Goal: Transaction & Acquisition: Purchase product/service

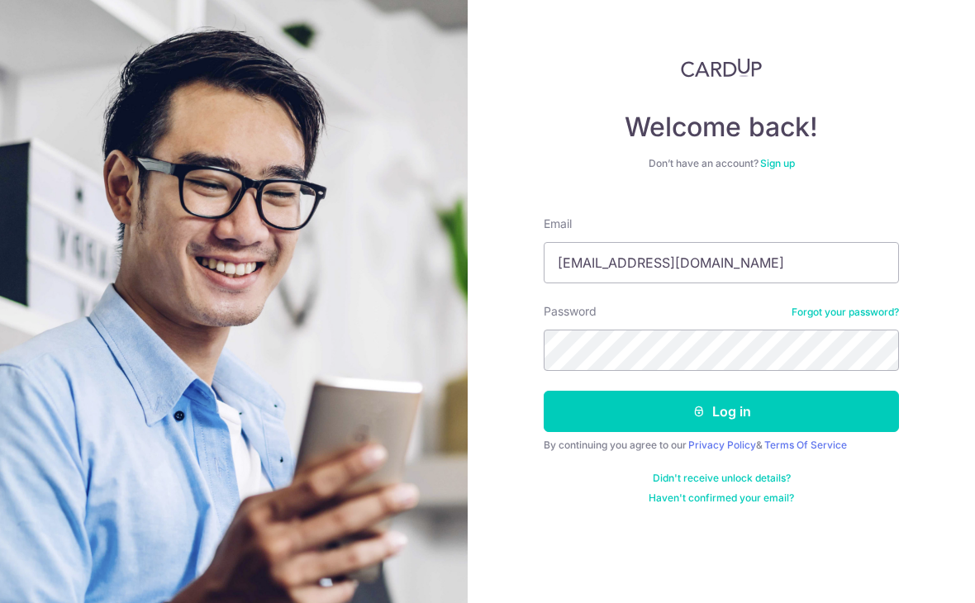
type input "[EMAIL_ADDRESS][DOMAIN_NAME]"
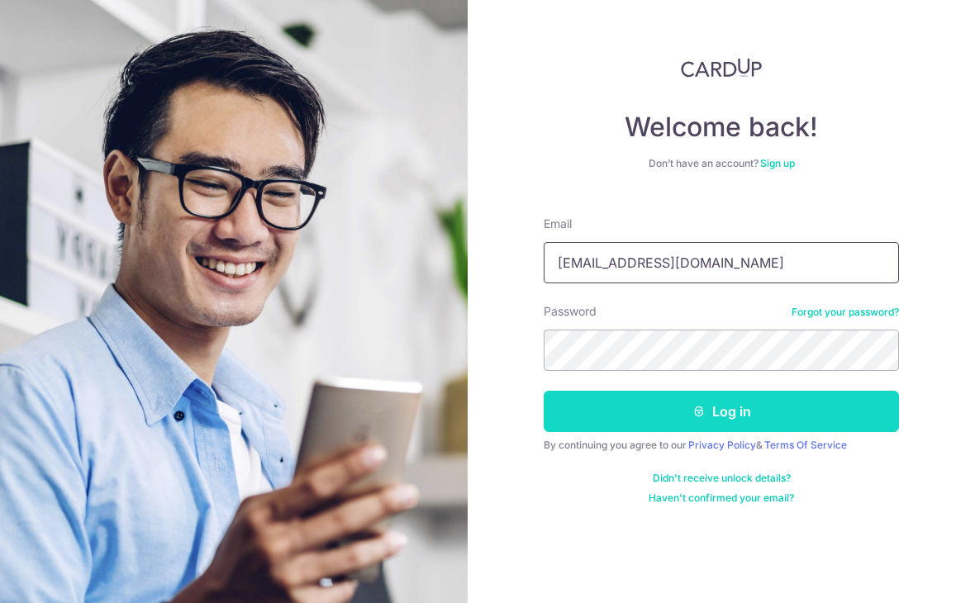
click at [721, 411] on button "Log in" at bounding box center [721, 411] width 355 height 41
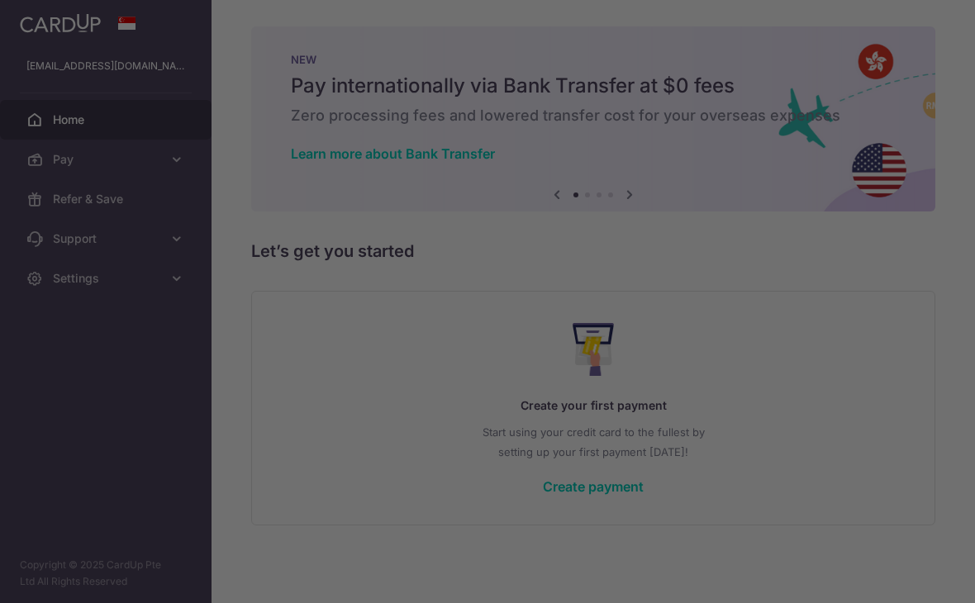
scroll to position [41, 0]
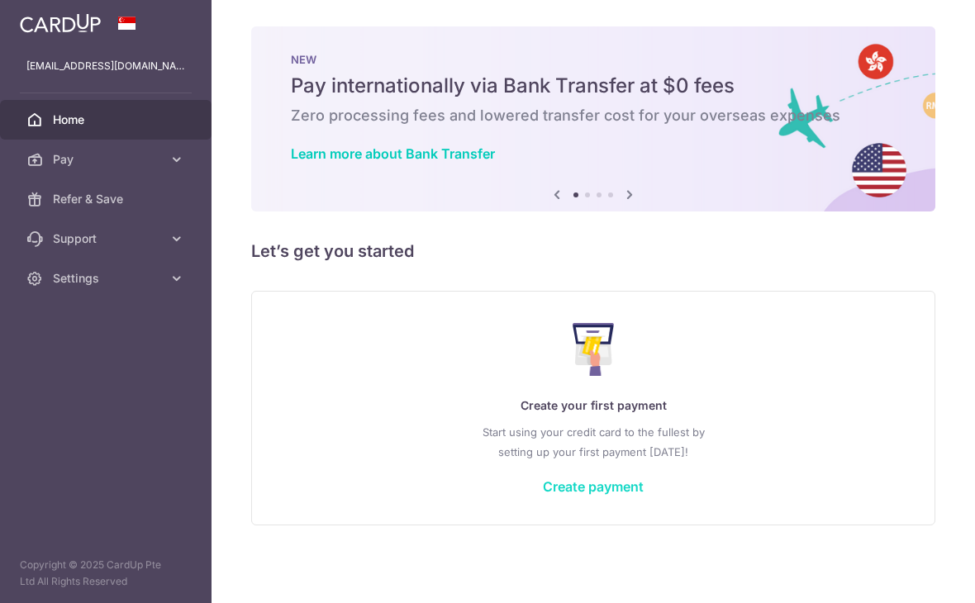
click at [543, 495] on link "Create payment" at bounding box center [593, 486] width 101 height 17
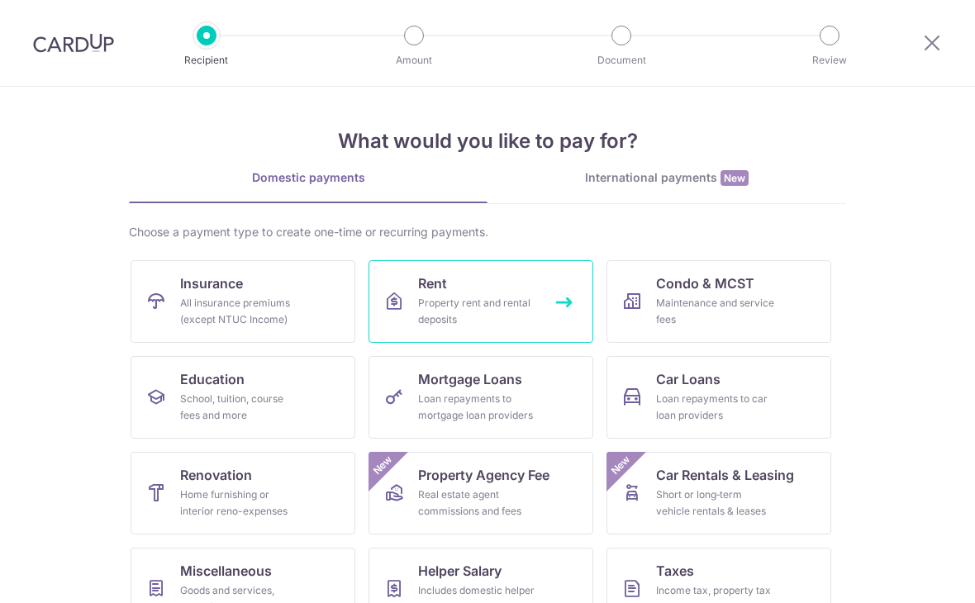
click at [411, 316] on link "Rent Property rent and rental deposits" at bounding box center [480, 301] width 225 height 83
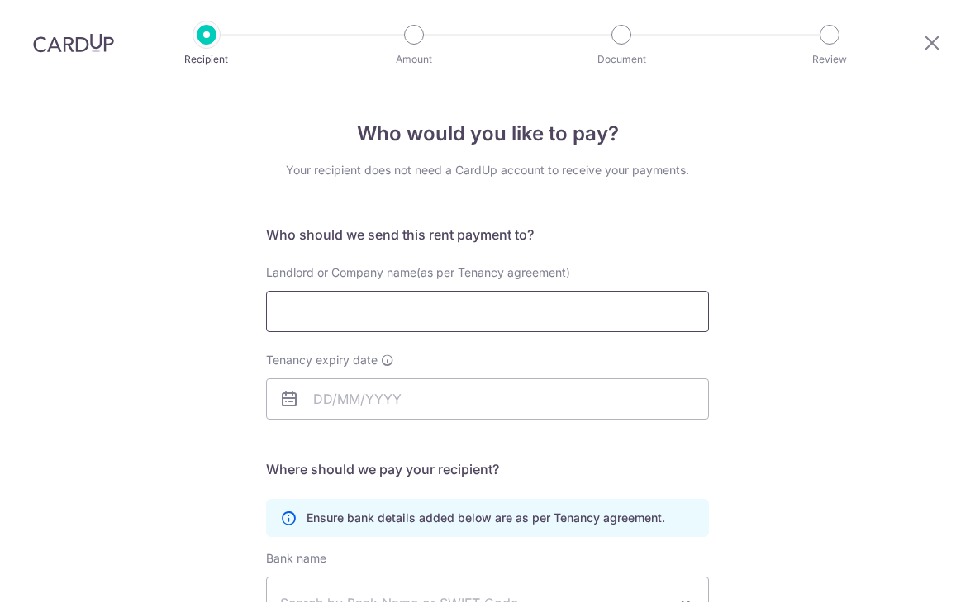
scroll to position [26, 0]
click at [435, 299] on input "Landlord or Company name(as per Tenancy agreement)" at bounding box center [487, 312] width 443 height 41
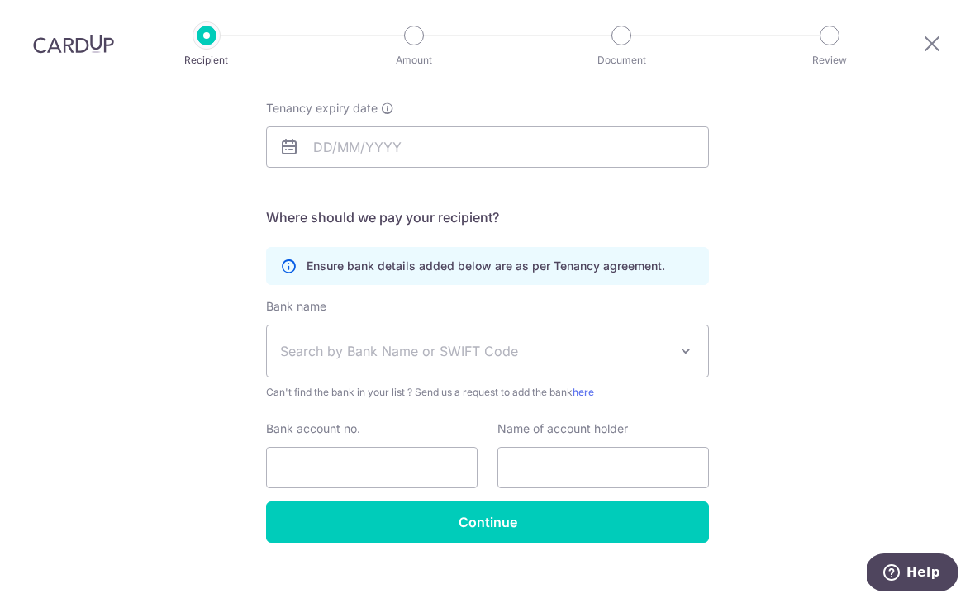
scroll to position [251, 0]
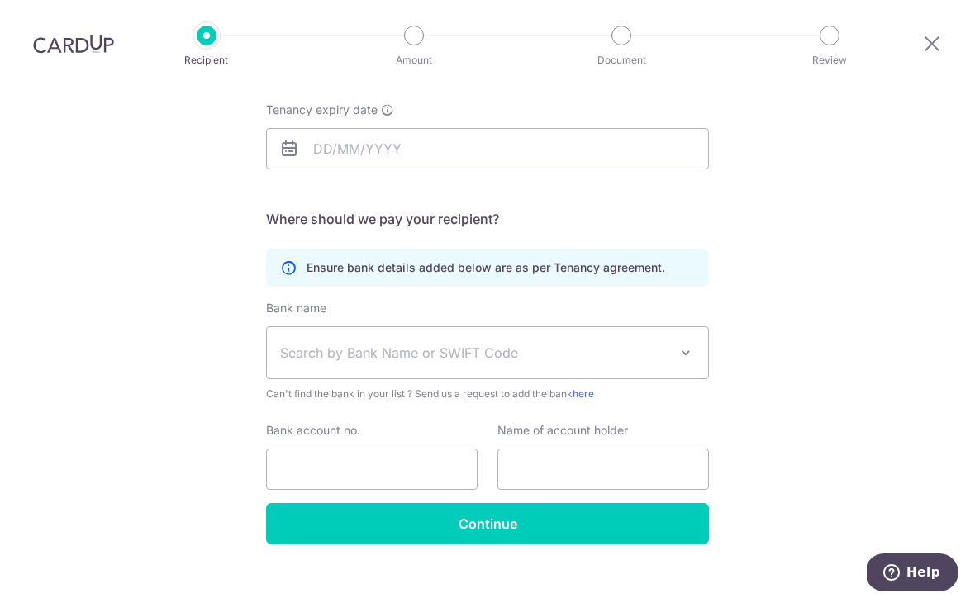
click at [296, 349] on span "Search by Bank Name or SWIFT Code" at bounding box center [487, 352] width 441 height 51
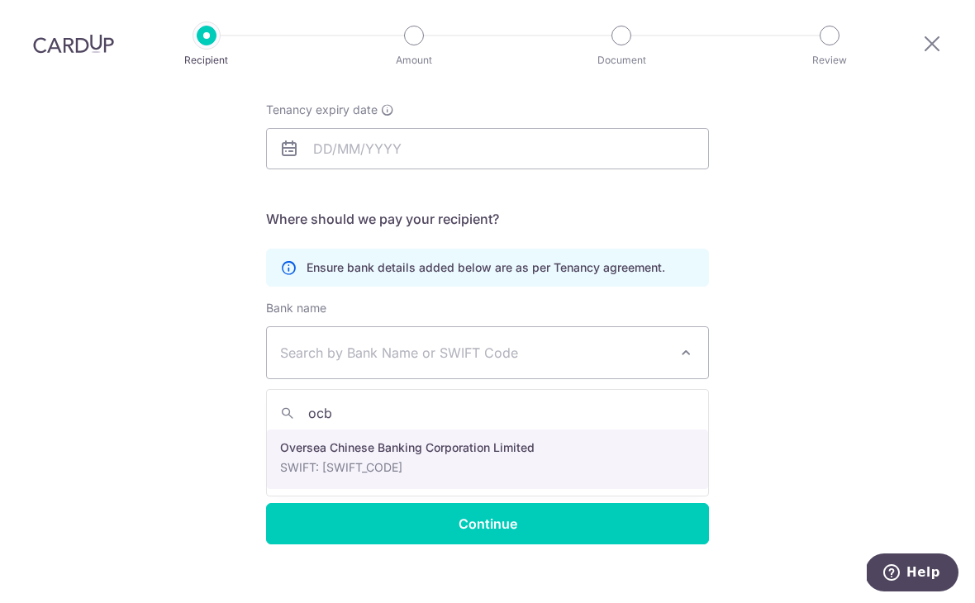
type input "ocbc"
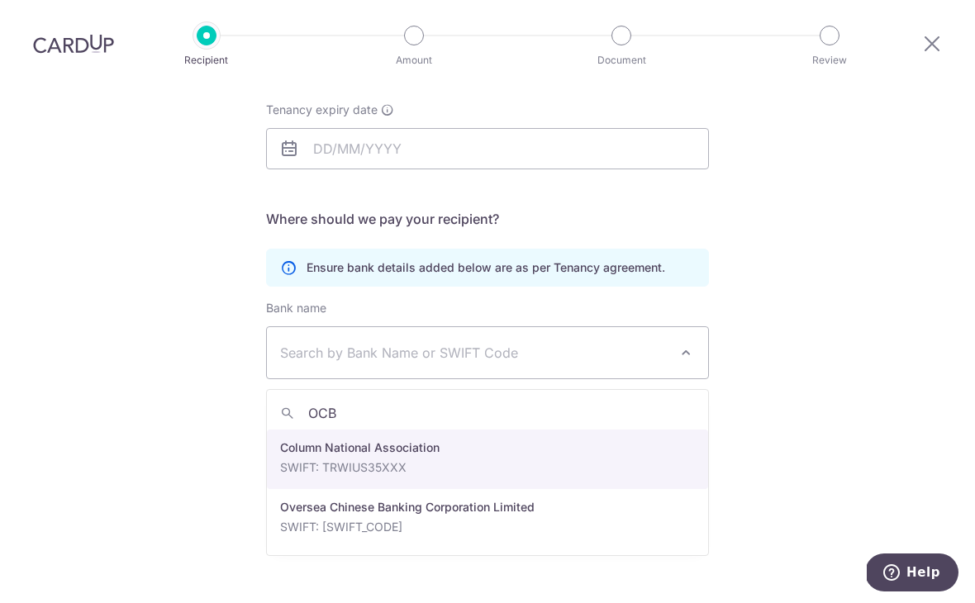
type input "OCBC"
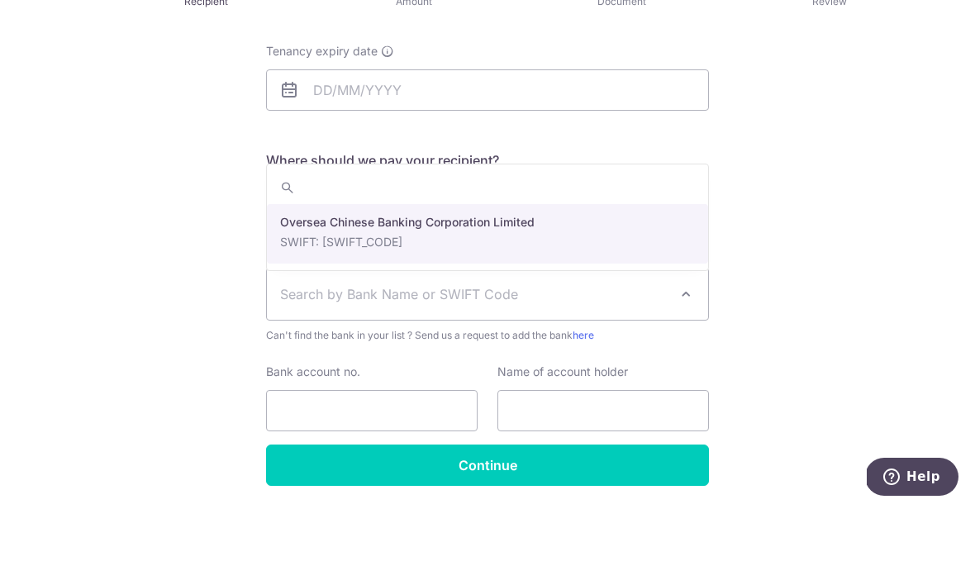
scroll to position [63, 0]
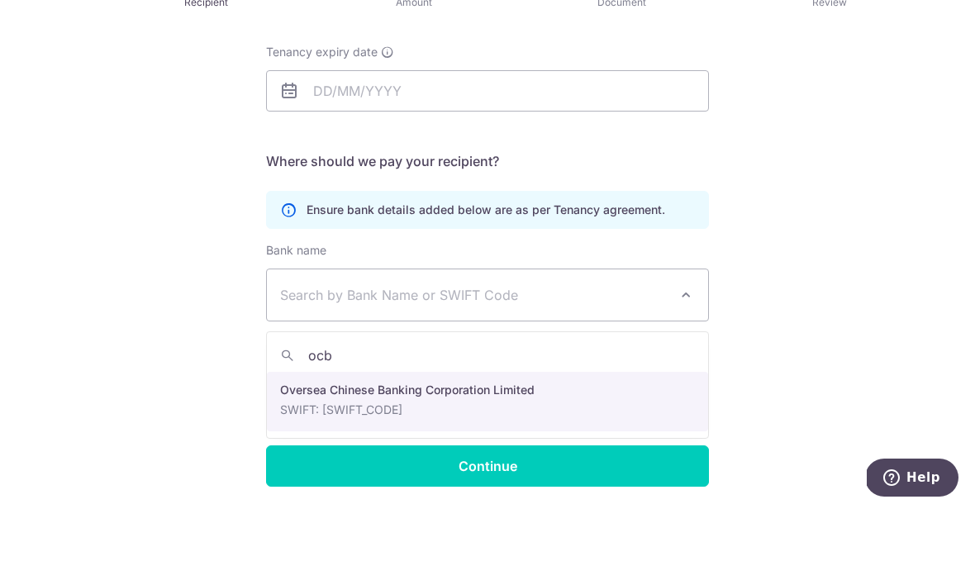
type input "ocbc"
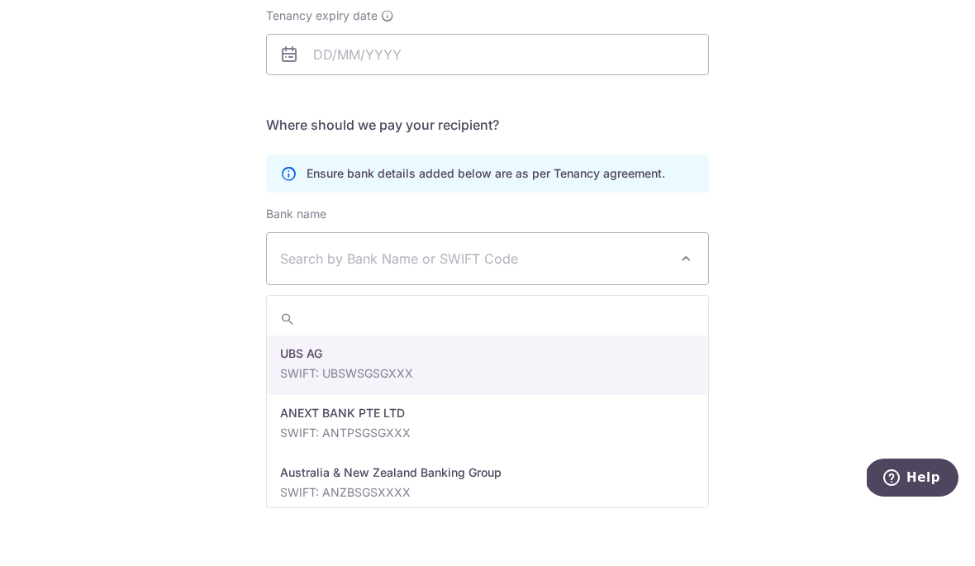
click at [159, 249] on div "Who would you like to pay? Your recipient does not need a CardUp account to rec…" at bounding box center [487, 192] width 975 height 786
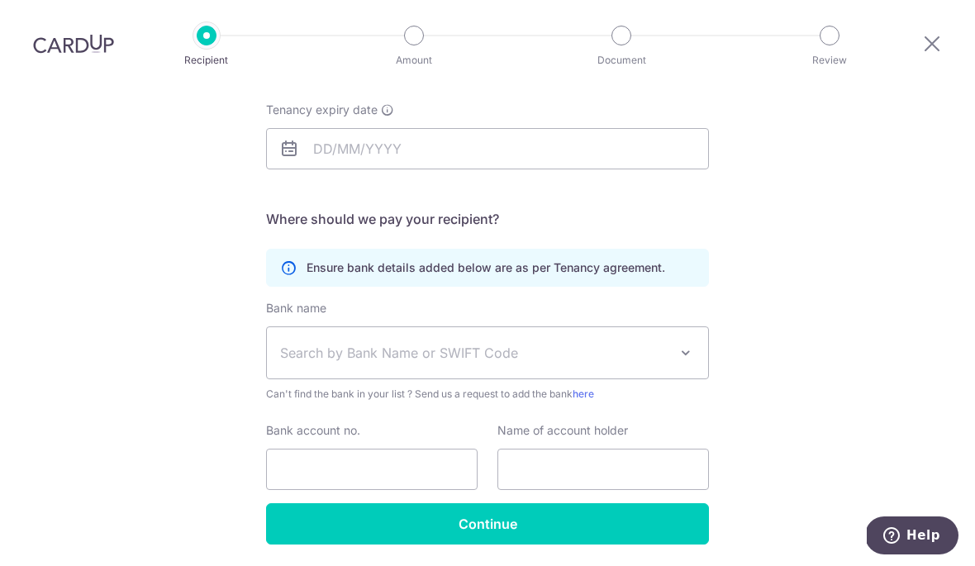
click at [344, 343] on span "Search by Bank Name or SWIFT Code" at bounding box center [474, 353] width 388 height 20
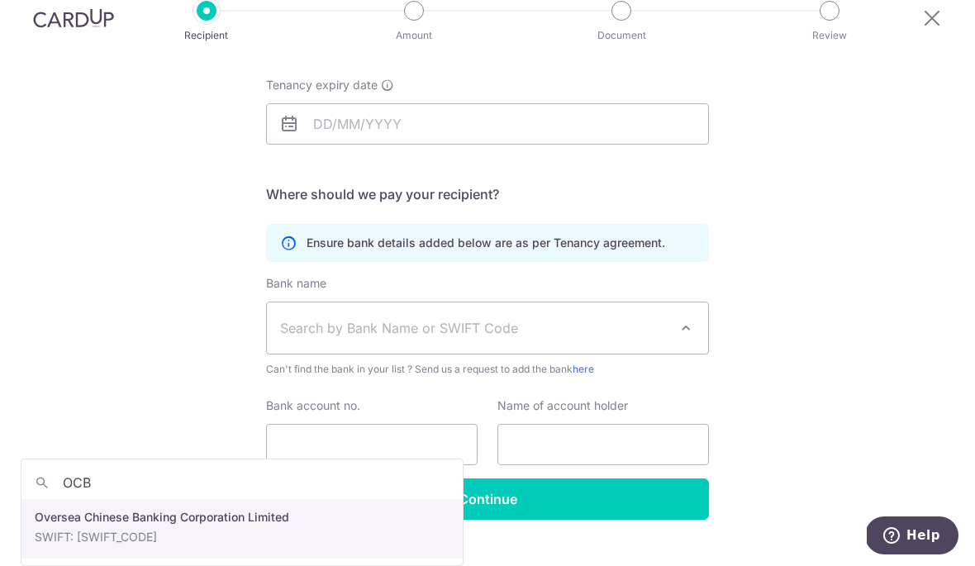
scroll to position [251, 0]
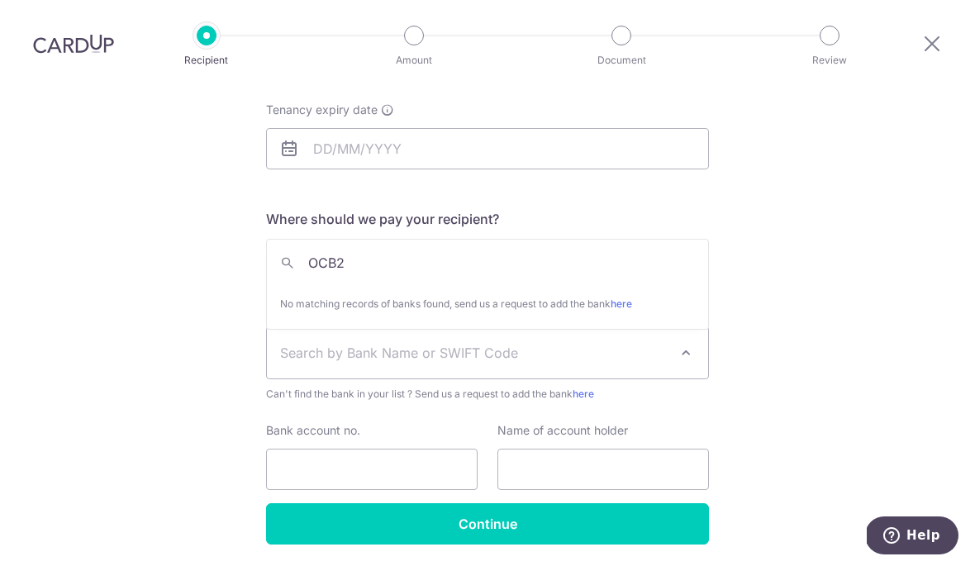
click at [368, 246] on input "OCB2" at bounding box center [487, 262] width 441 height 33
type input "OCBc"
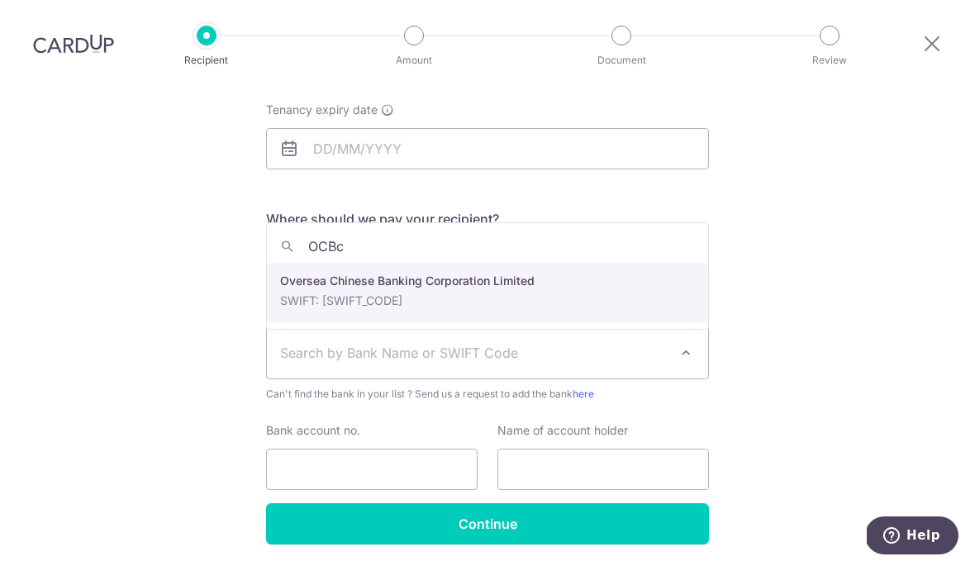
select select "12"
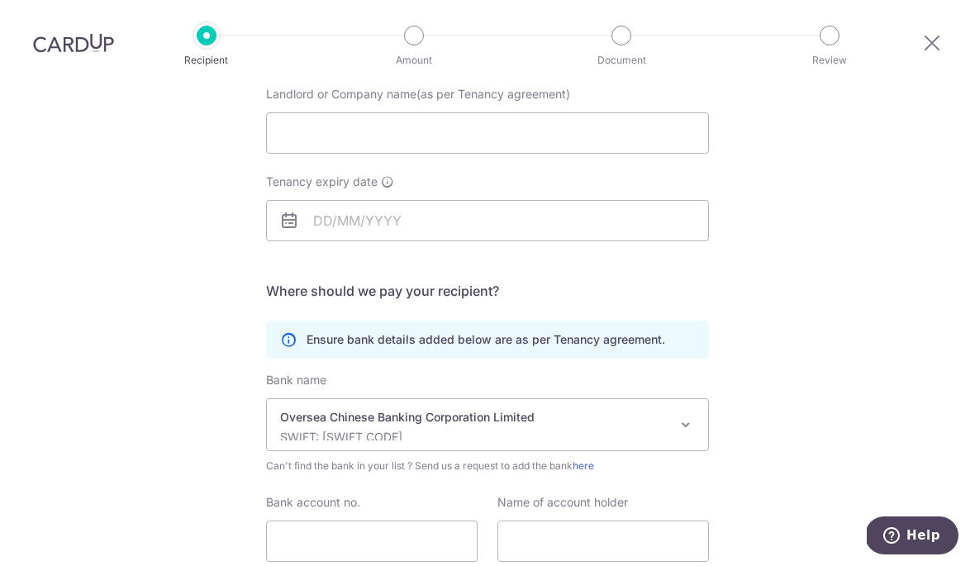
scroll to position [0, 0]
